Goal: Information Seeking & Learning: Check status

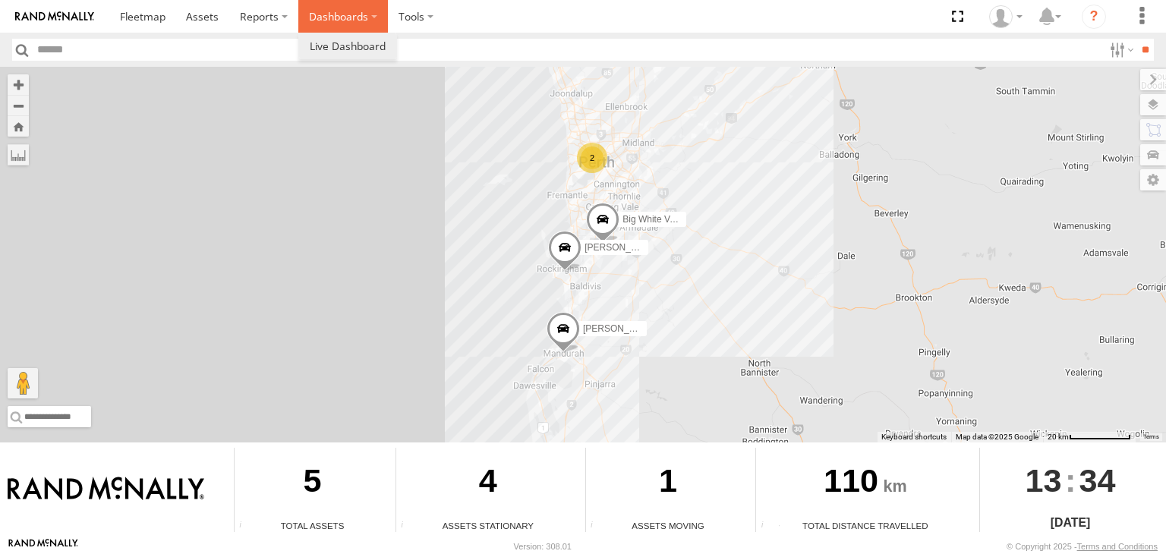
click at [345, 27] on label "Dashboards" at bounding box center [343, 16] width 90 height 33
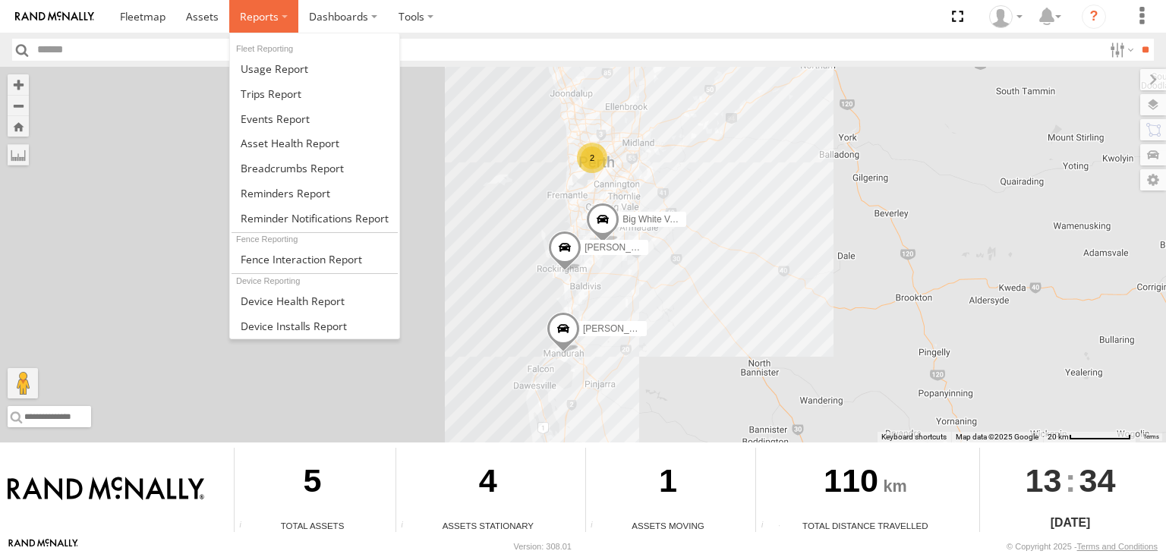
click at [260, 14] on span at bounding box center [259, 16] width 39 height 14
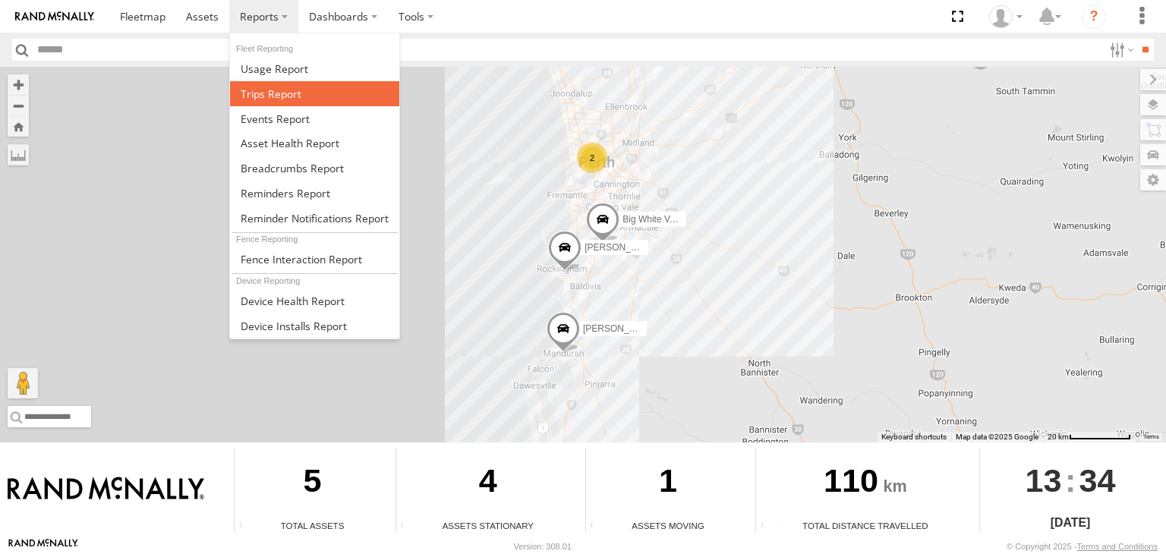
click at [278, 94] on span at bounding box center [271, 94] width 61 height 14
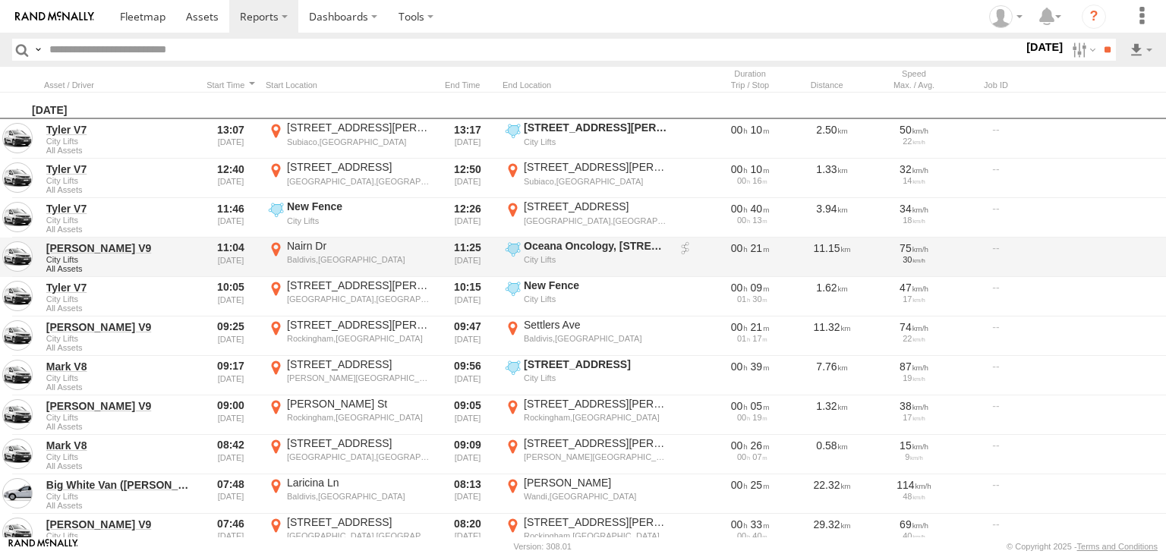
click at [639, 262] on div "City Lifts" at bounding box center [595, 259] width 143 height 11
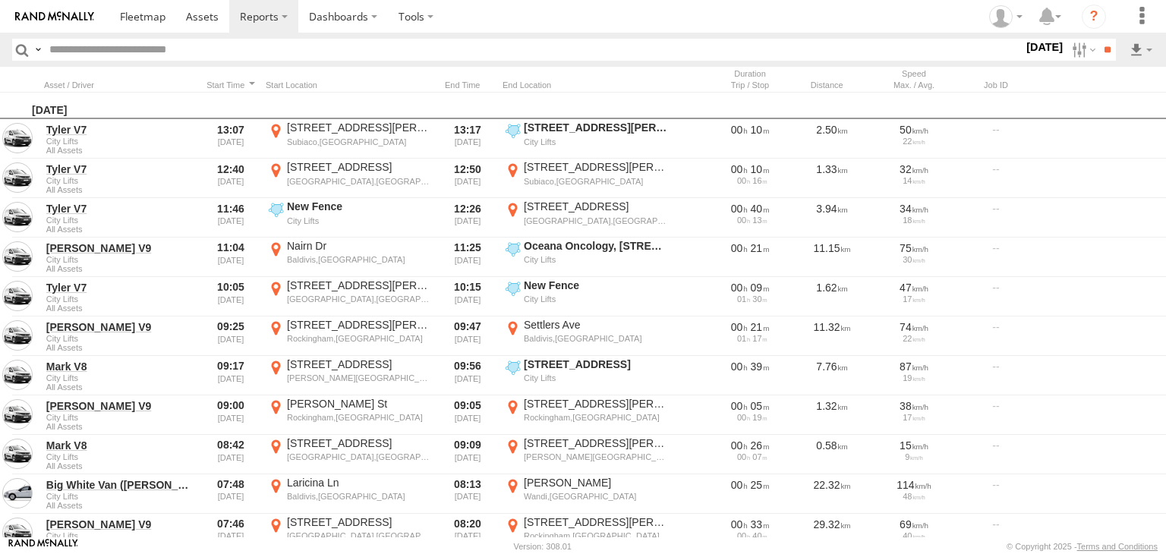
click at [0, 0] on button "Satellite" at bounding box center [0, 0] width 0 height 0
click at [360, 7] on label "Dashboards" at bounding box center [343, 16] width 90 height 33
click at [355, 49] on span at bounding box center [348, 46] width 76 height 14
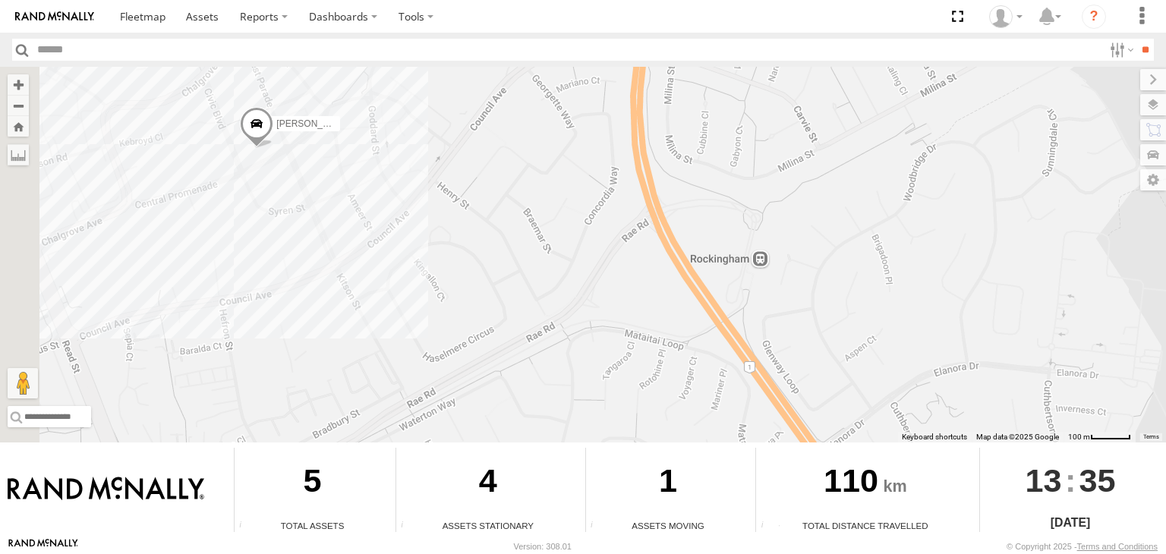
drag, startPoint x: 317, startPoint y: 194, endPoint x: 483, endPoint y: 284, distance: 188.5
click at [483, 284] on div "[PERSON_NAME] V6 Big White Van ([PERSON_NAME]) [PERSON_NAME] V9" at bounding box center [583, 255] width 1166 height 376
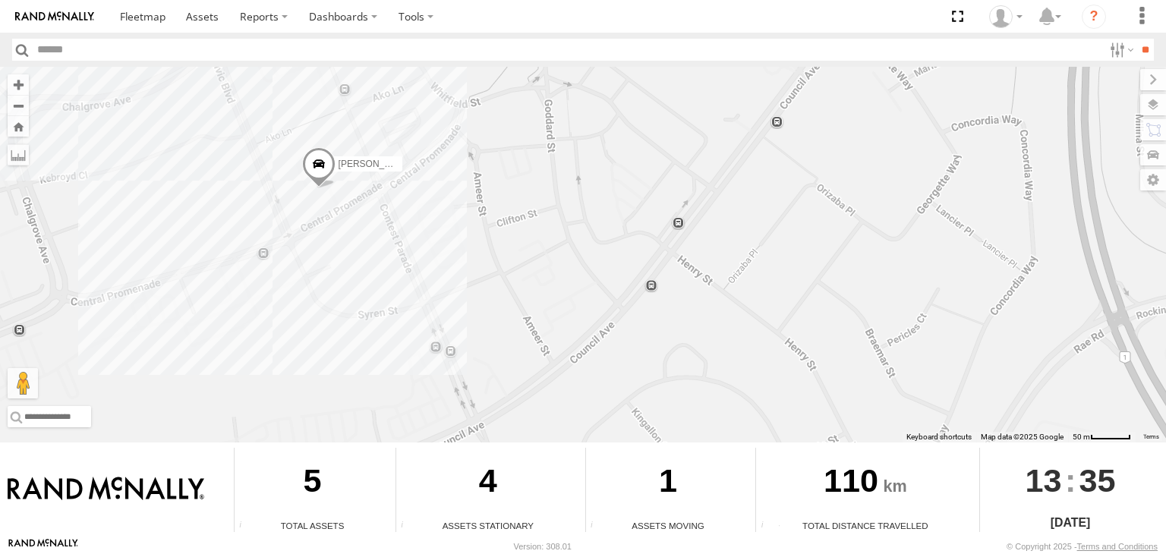
drag, startPoint x: 338, startPoint y: 241, endPoint x: 419, endPoint y: 266, distance: 84.3
click at [419, 266] on div "[PERSON_NAME] V6 Big White Van ([PERSON_NAME]) [PERSON_NAME] V9" at bounding box center [583, 255] width 1166 height 376
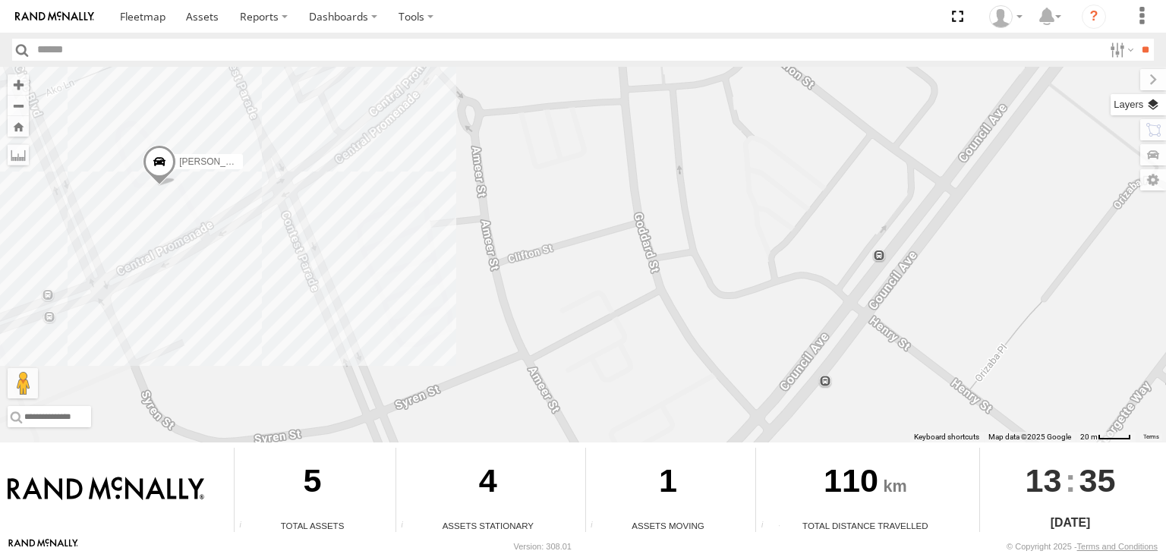
click at [1152, 107] on label at bounding box center [1137, 104] width 55 height 21
click at [0, 0] on span "Basemaps" at bounding box center [0, 0] width 0 height 0
click at [0, 0] on span "Satellite + Roadmap" at bounding box center [0, 0] width 0 height 0
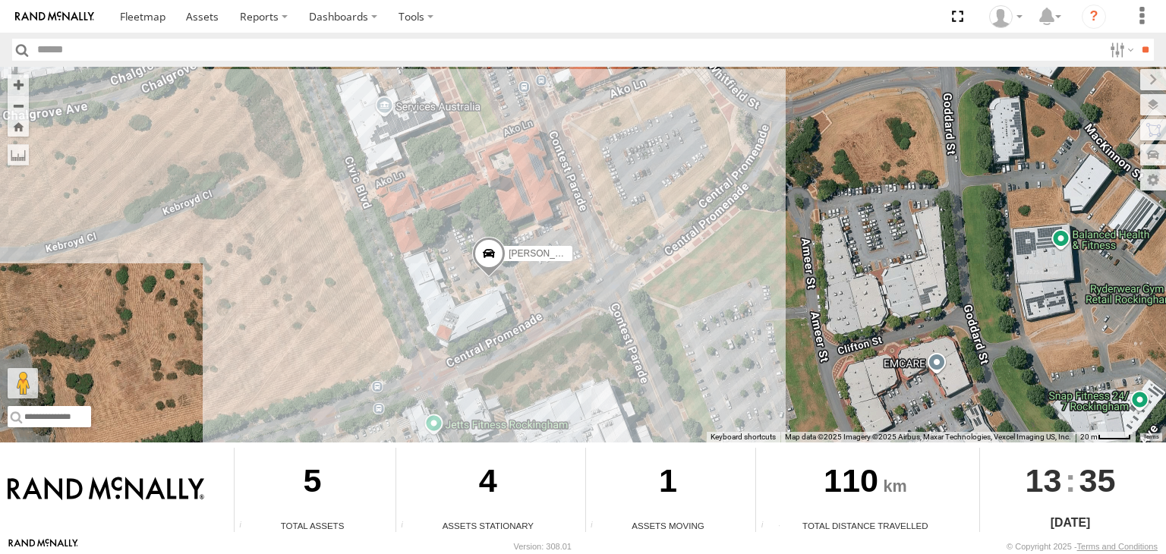
drag, startPoint x: 342, startPoint y: 218, endPoint x: 677, endPoint y: 310, distance: 347.8
click at [677, 310] on div "Audrey V6 Big White Van (Jay) Chris V9" at bounding box center [583, 255] width 1166 height 376
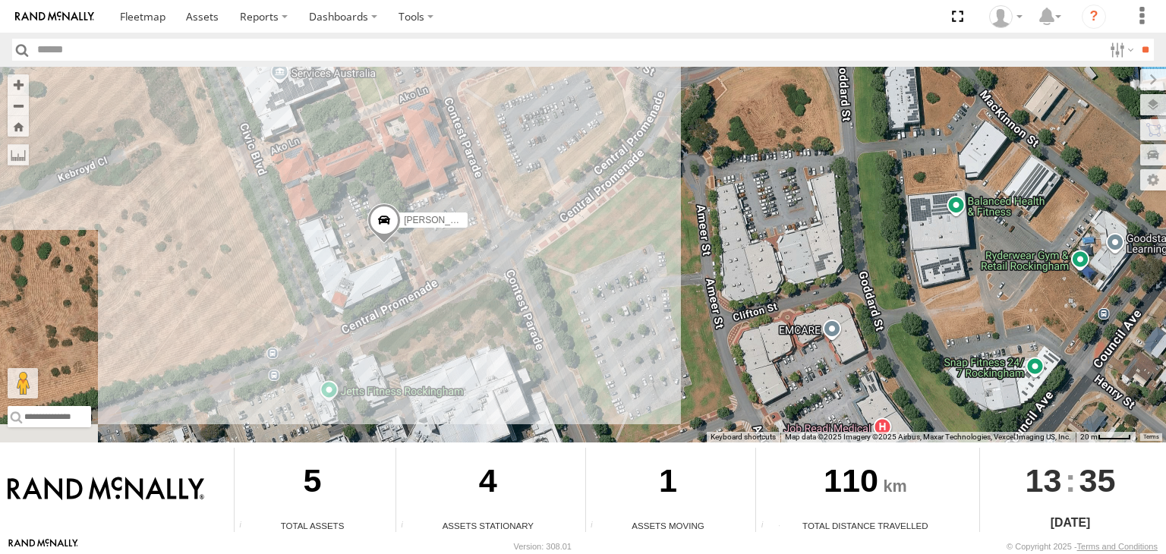
drag, startPoint x: 598, startPoint y: 242, endPoint x: 402, endPoint y: 228, distance: 196.3
click at [512, 210] on div "Audrey V6 Big White Van (Jay) Chris V9" at bounding box center [583, 255] width 1166 height 376
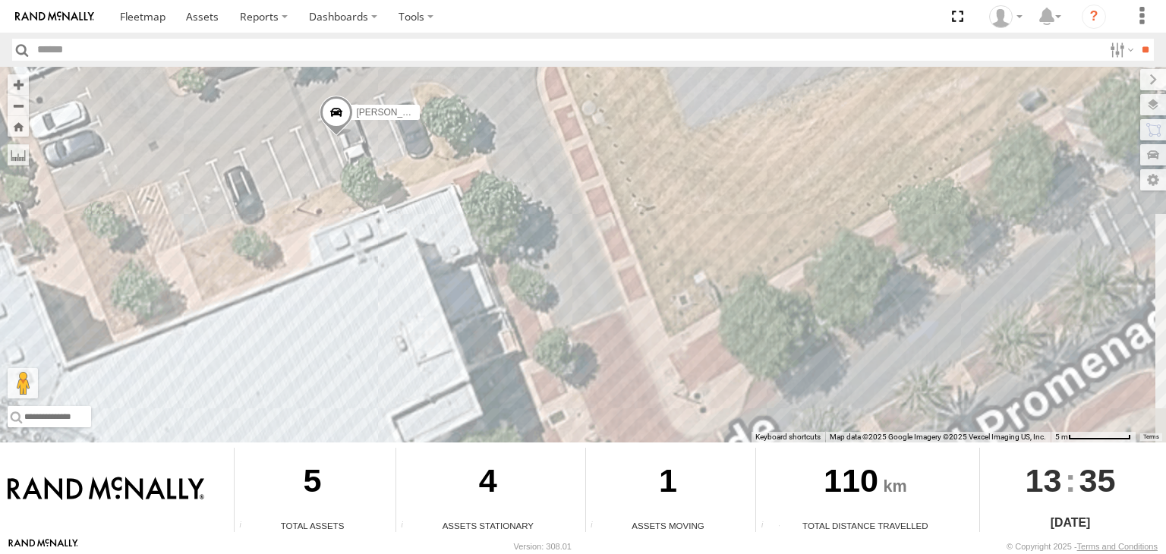
drag, startPoint x: 472, startPoint y: 360, endPoint x: 503, endPoint y: 112, distance: 249.4
click at [503, 112] on div "Audrey V6 Big White Van (Jay) Chris V9" at bounding box center [583, 255] width 1166 height 376
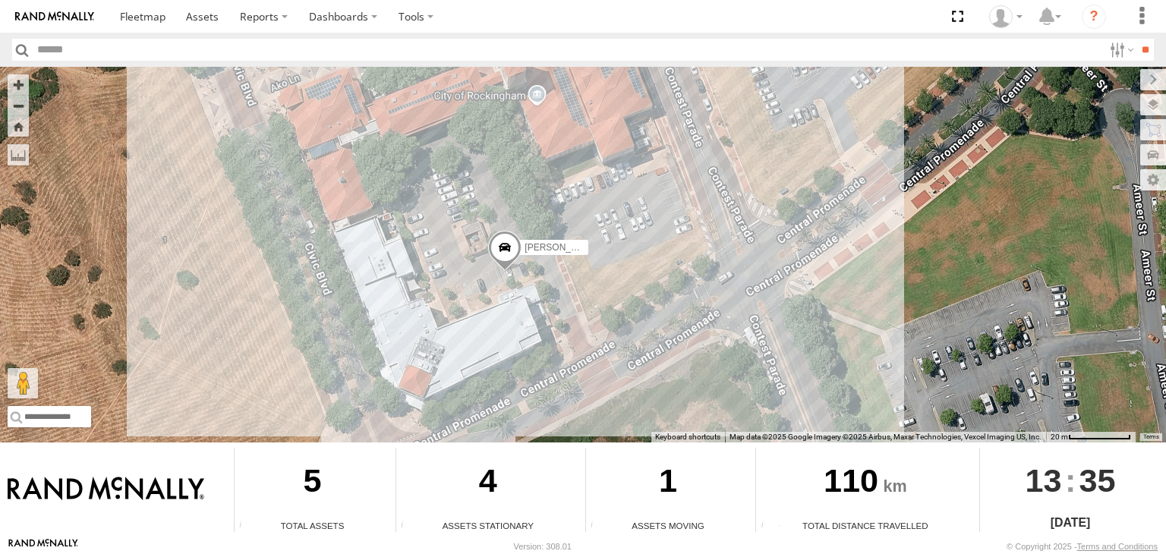
drag, startPoint x: 514, startPoint y: 255, endPoint x: 537, endPoint y: 314, distance: 63.4
click at [537, 314] on div "Audrey V6 Big White Van (Jay) Chris V9" at bounding box center [583, 255] width 1166 height 376
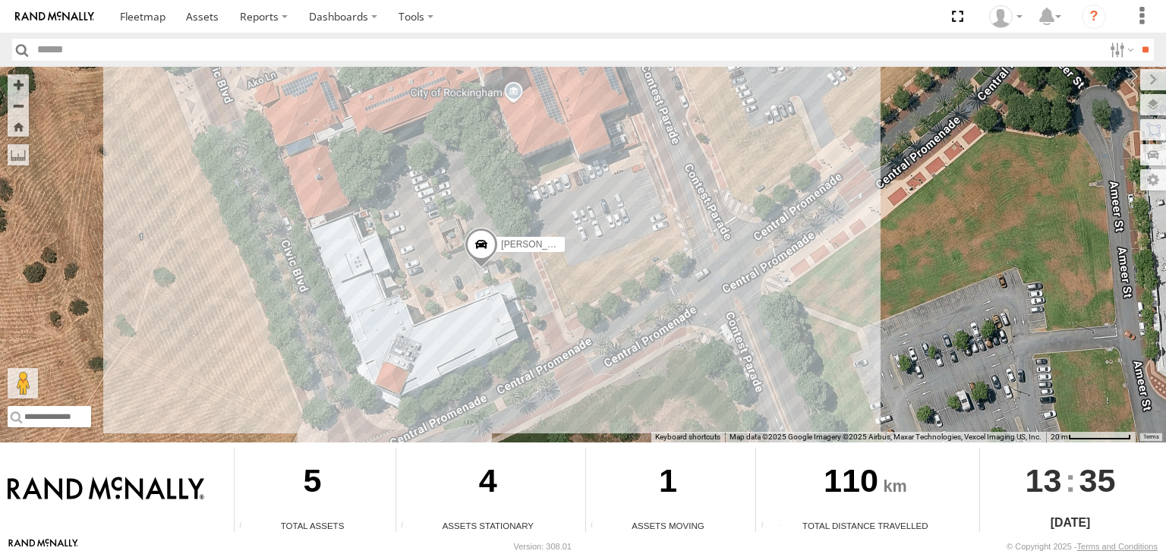
drag, startPoint x: 581, startPoint y: 254, endPoint x: 549, endPoint y: 249, distance: 32.3
click at [565, 252] on div "Audrey V6 Big White Van (Jay) Chris V9" at bounding box center [583, 255] width 1166 height 376
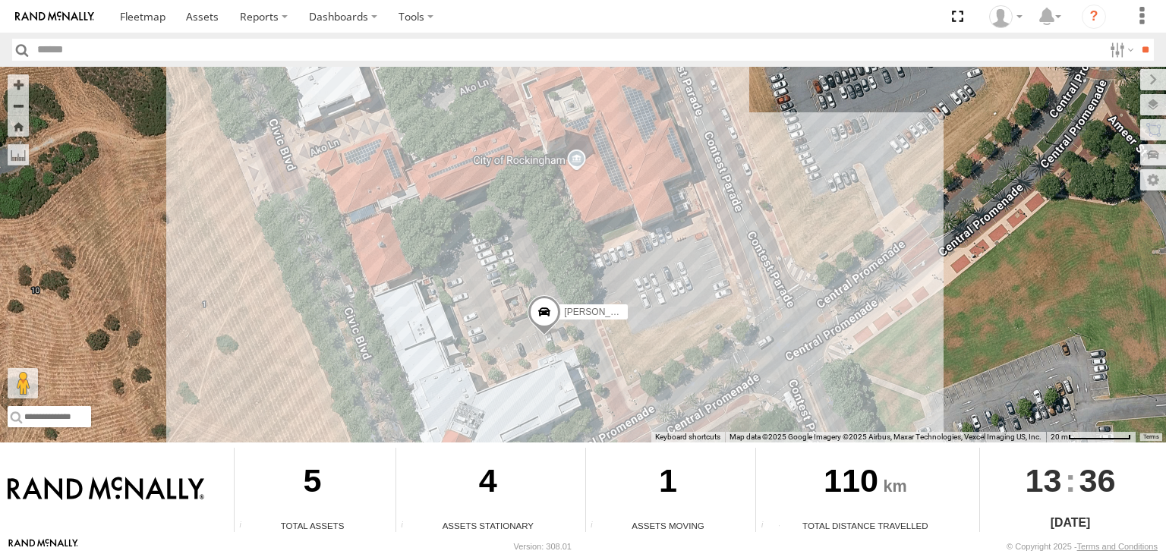
drag, startPoint x: 603, startPoint y: 175, endPoint x: 621, endPoint y: 277, distance: 103.3
click at [621, 277] on div "Audrey V6 Big White Van (Jay) Chris V9" at bounding box center [583, 255] width 1166 height 376
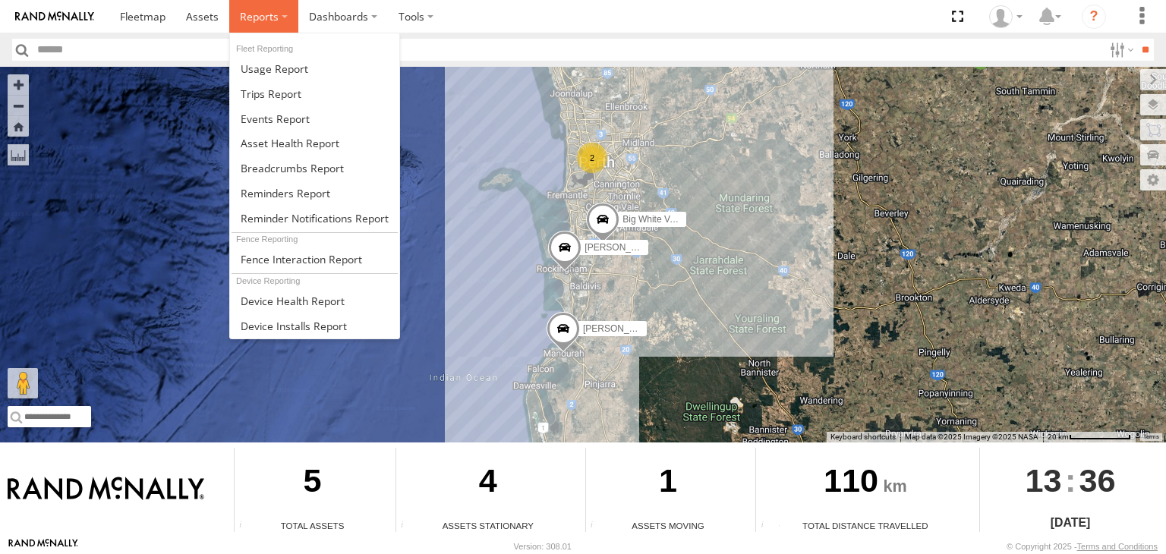
click at [276, 7] on label at bounding box center [263, 16] width 69 height 33
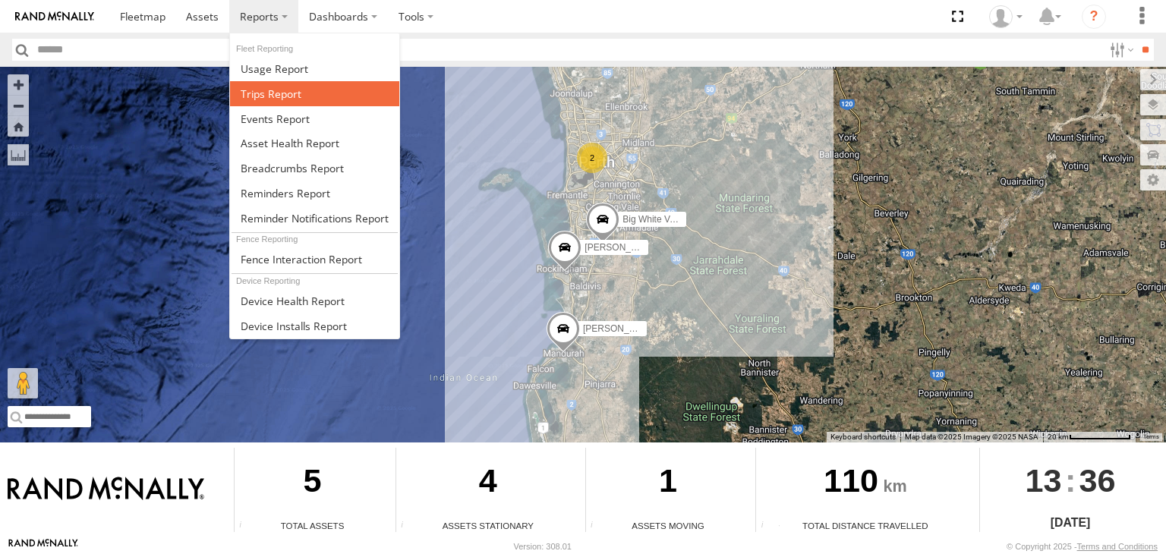
click at [305, 85] on link at bounding box center [314, 93] width 169 height 25
